Goal: Information Seeking & Learning: Learn about a topic

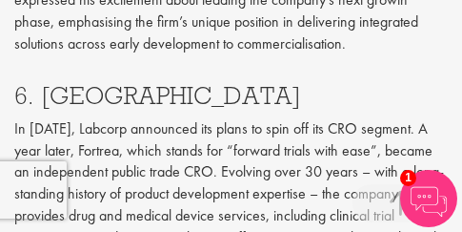
scroll to position [5148, 0]
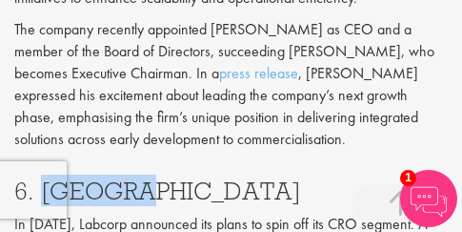
drag, startPoint x: 152, startPoint y: 64, endPoint x: 42, endPoint y: 68, distance: 109.7
click at [42, 178] on h3 "6. [GEOGRAPHIC_DATA]" at bounding box center [231, 190] width 434 height 25
copy h3 "Fortrea"
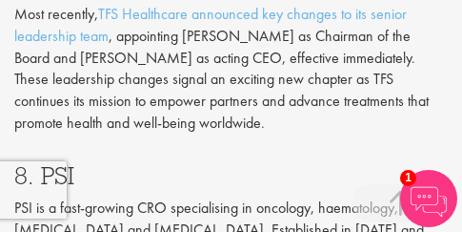
scroll to position [6006, 0]
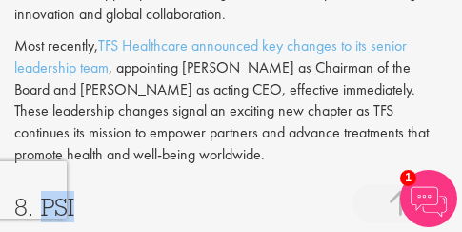
drag, startPoint x: 85, startPoint y: 75, endPoint x: 41, endPoint y: 74, distance: 43.9
click at [41, 194] on h3 "8. PSI" at bounding box center [231, 206] width 434 height 25
copy h3 "PSI"
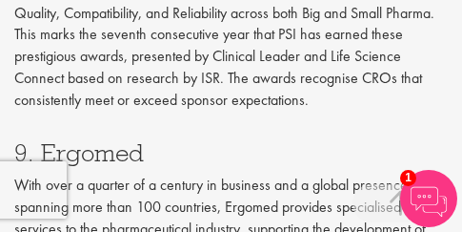
scroll to position [6483, 0]
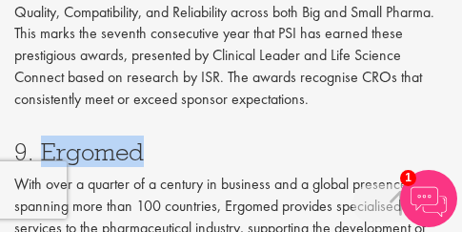
drag, startPoint x: 160, startPoint y: 33, endPoint x: 38, endPoint y: 30, distance: 122.1
click at [38, 139] on h3 "9. Ergomed" at bounding box center [231, 151] width 434 height 25
copy h3 "Ergomed"
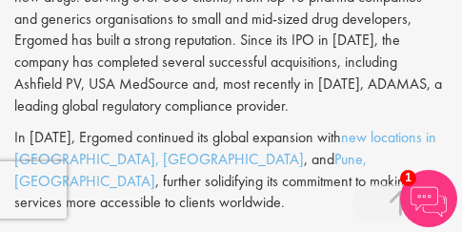
scroll to position [6769, 0]
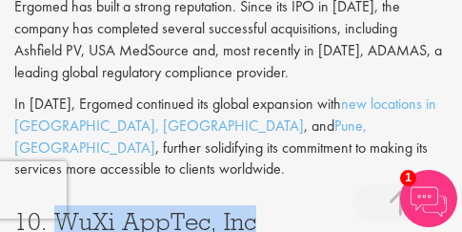
drag, startPoint x: 270, startPoint y: 74, endPoint x: 61, endPoint y: 84, distance: 209.0
click at [61, 209] on h3 "10. WuXi AppTec, Inc" at bounding box center [231, 221] width 434 height 25
copy h3 "WuXi AppTec, Inc"
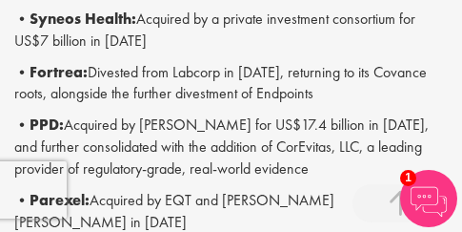
scroll to position [1220, 0]
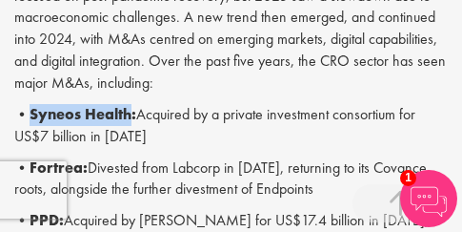
drag, startPoint x: 36, startPoint y: 100, endPoint x: 134, endPoint y: 111, distance: 98.8
click at [134, 111] on b "Syneos Health:" at bounding box center [83, 114] width 107 height 20
copy b "Syneos Health"
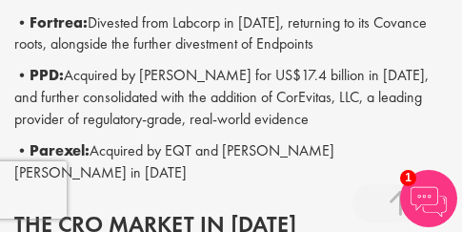
scroll to position [1411, 0]
